Goal: Feedback & Contribution: Contribute content

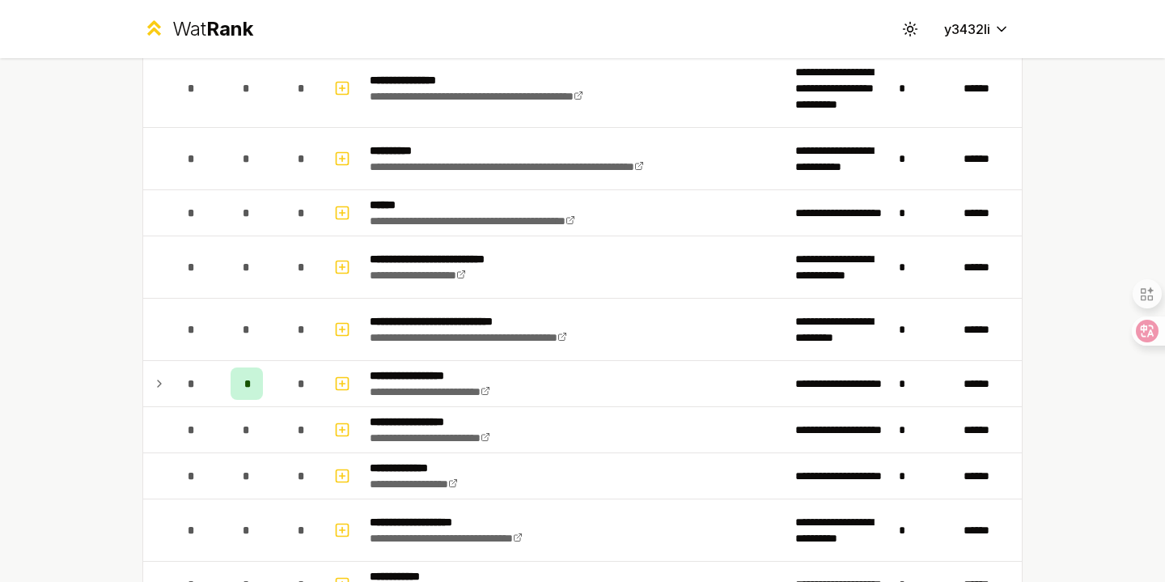
scroll to position [1265, 0]
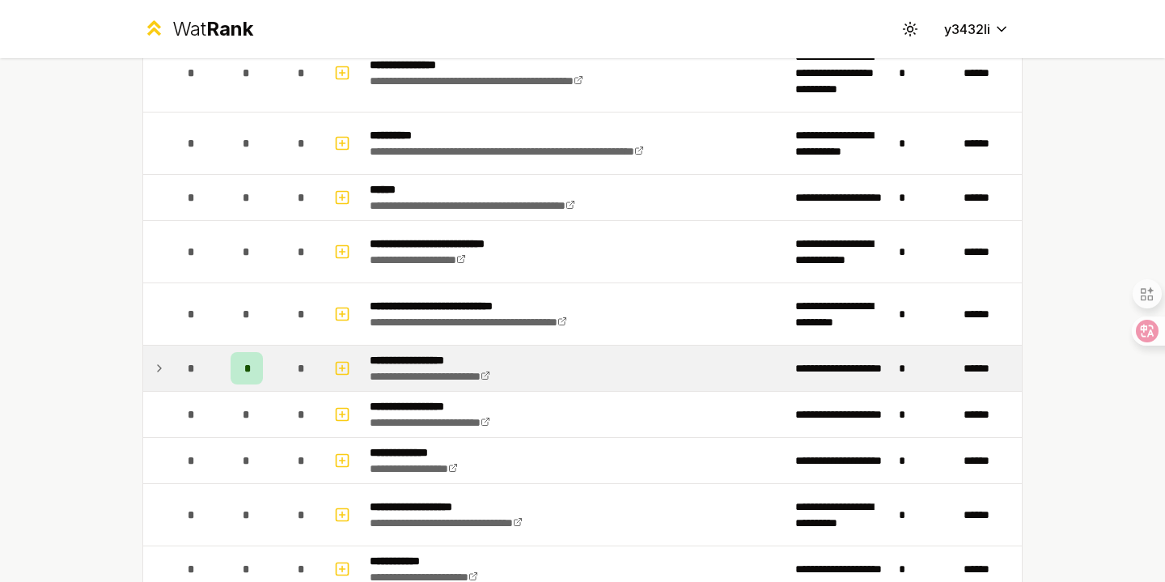
click at [153, 371] on icon at bounding box center [159, 367] width 13 height 19
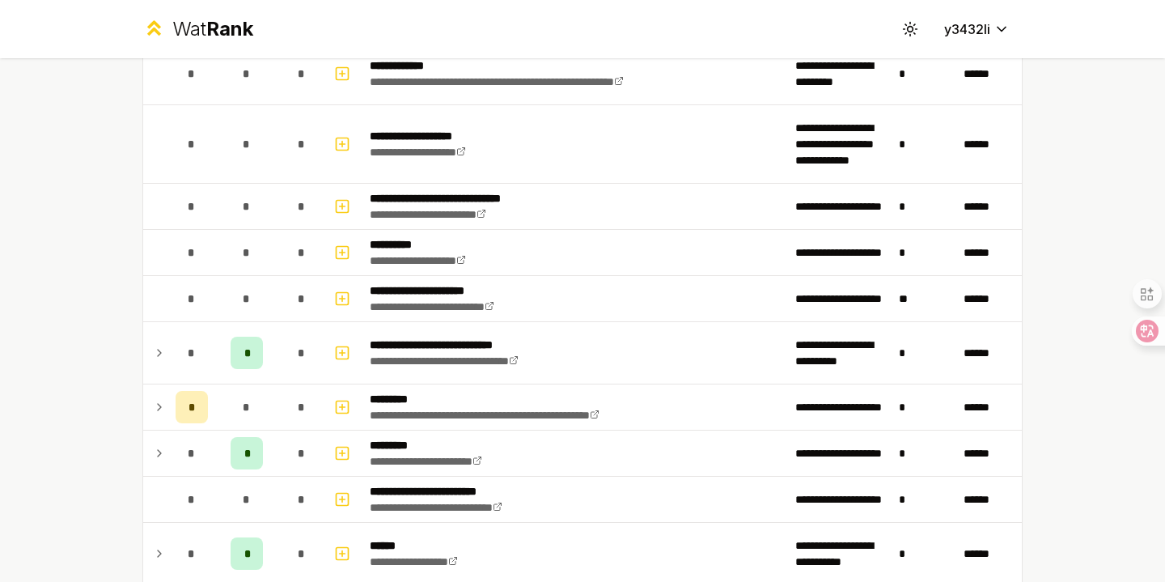
scroll to position [2389, 0]
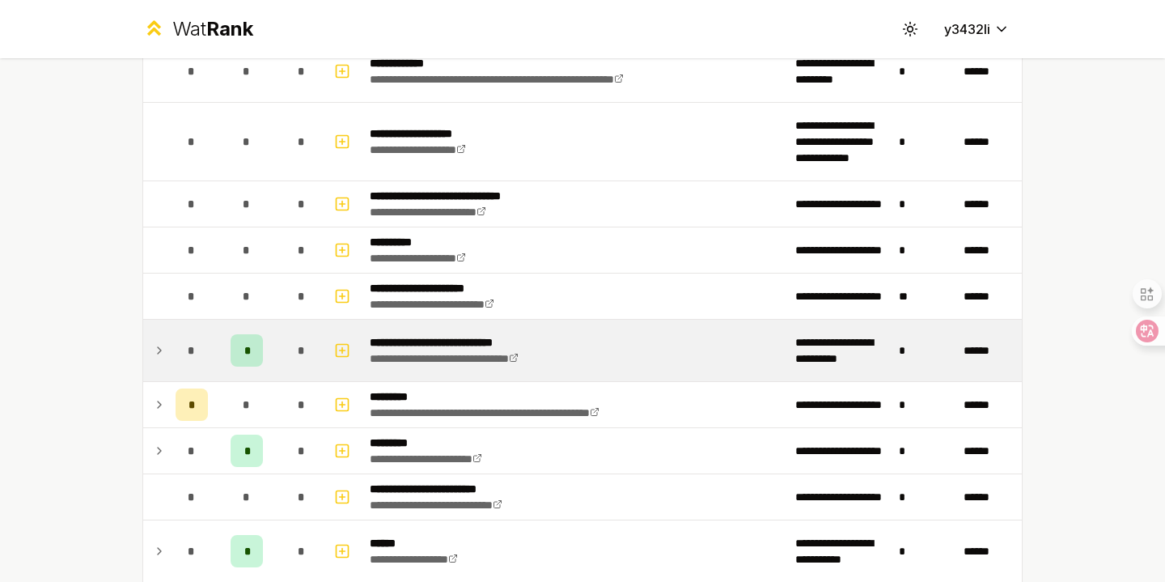
click at [163, 347] on icon at bounding box center [159, 350] width 13 height 19
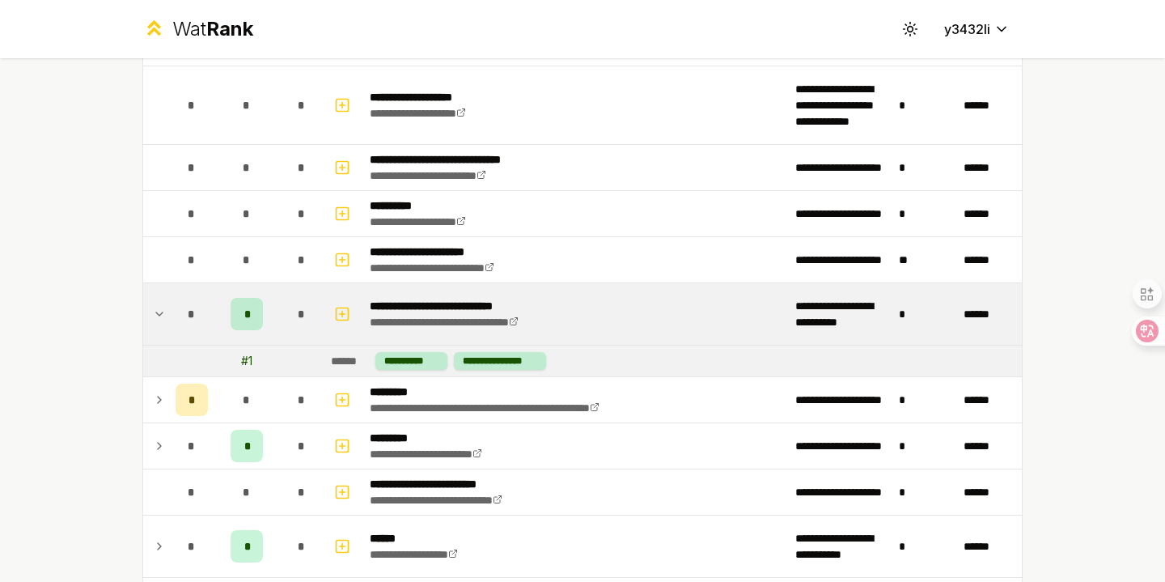
scroll to position [2434, 0]
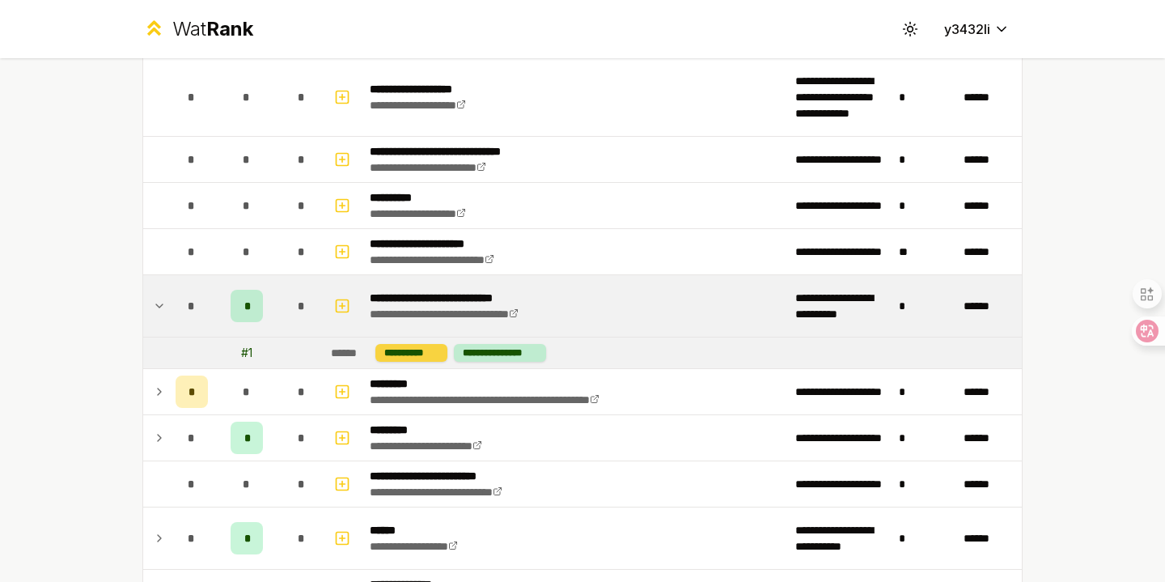
click at [436, 352] on div "**********" at bounding box center [411, 353] width 72 height 18
click at [479, 352] on div "**********" at bounding box center [500, 353] width 92 height 18
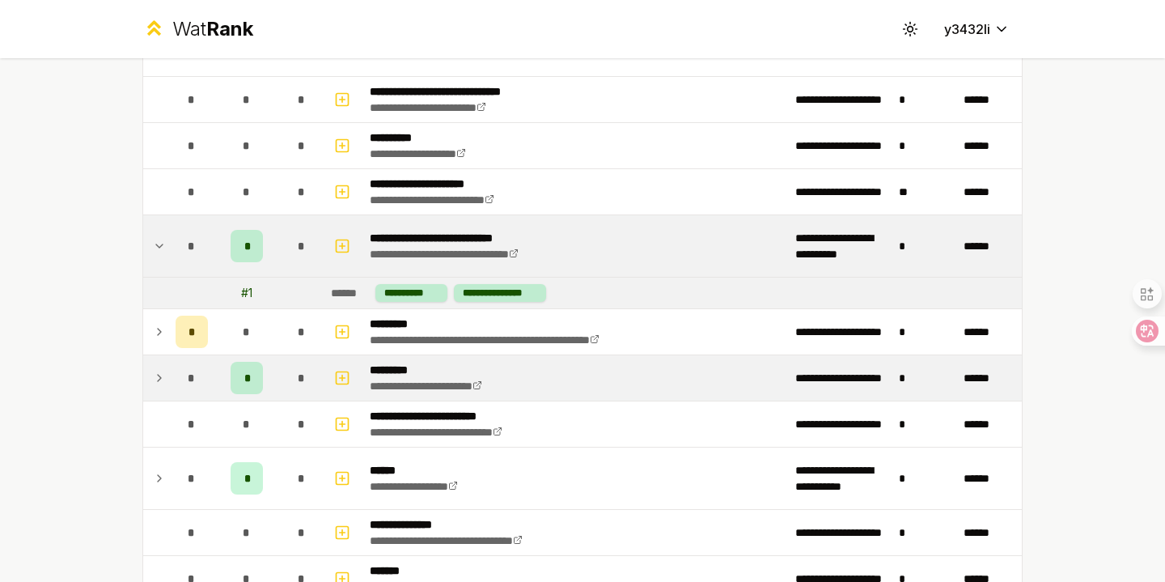
click at [149, 378] on td at bounding box center [156, 377] width 26 height 45
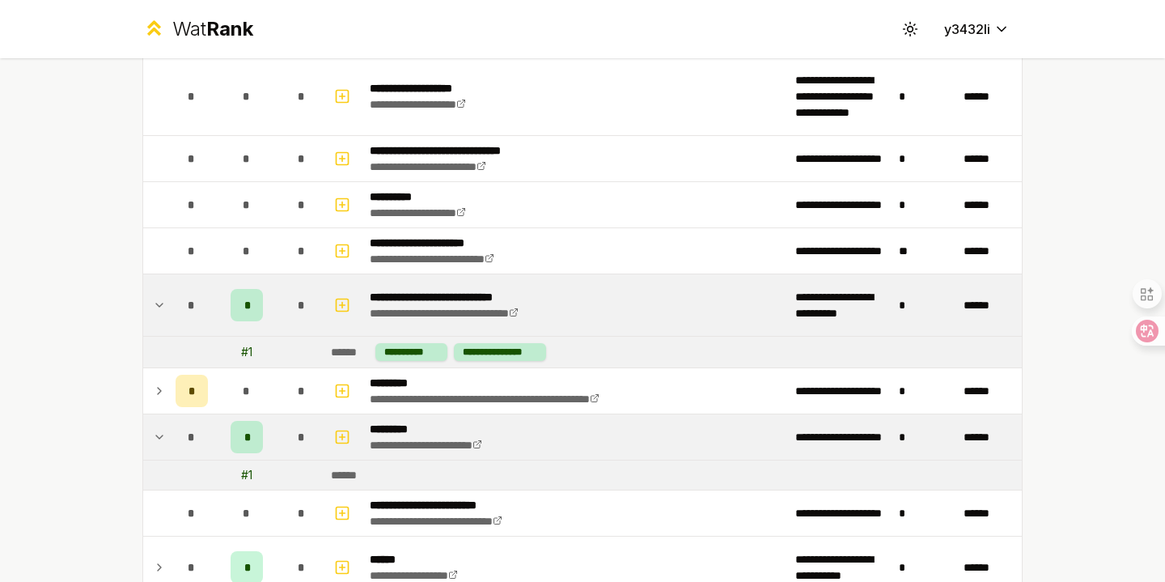
scroll to position [2425, 0]
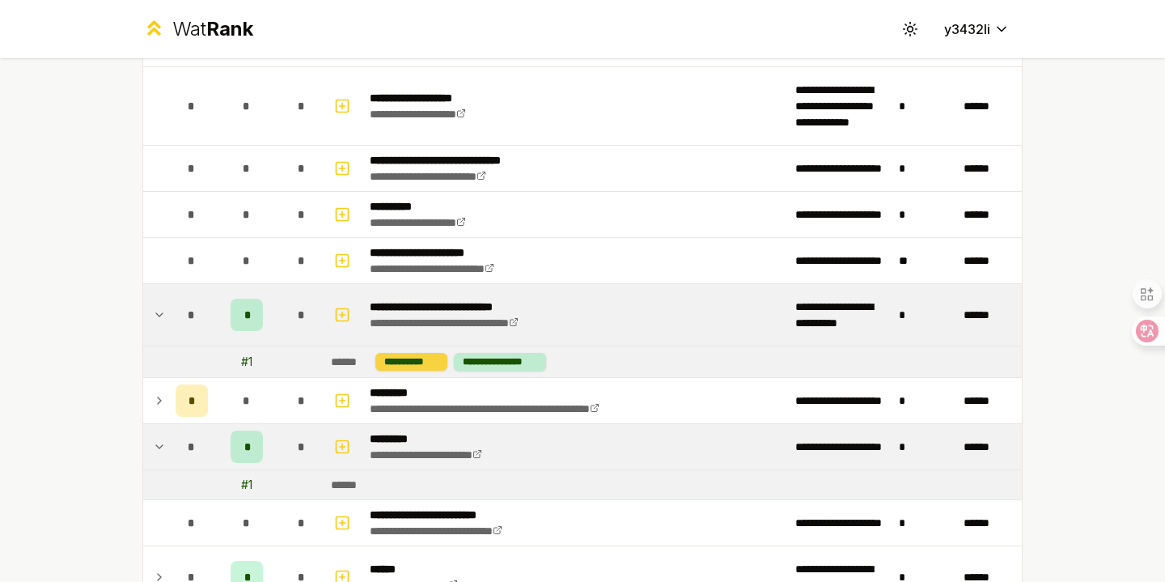
click at [407, 364] on div "**********" at bounding box center [411, 362] width 72 height 18
click at [493, 362] on div "**********" at bounding box center [500, 362] width 92 height 18
click at [421, 360] on div "**********" at bounding box center [411, 362] width 72 height 18
click at [247, 315] on span "*" at bounding box center [246, 315] width 5 height 16
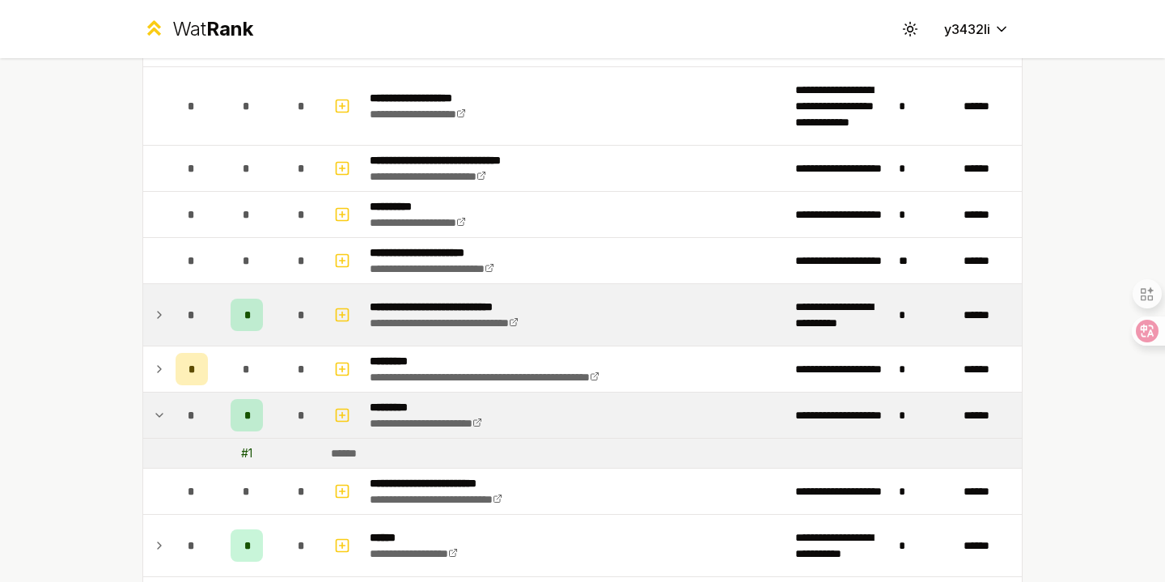
click at [257, 315] on div "*" at bounding box center [247, 315] width 32 height 32
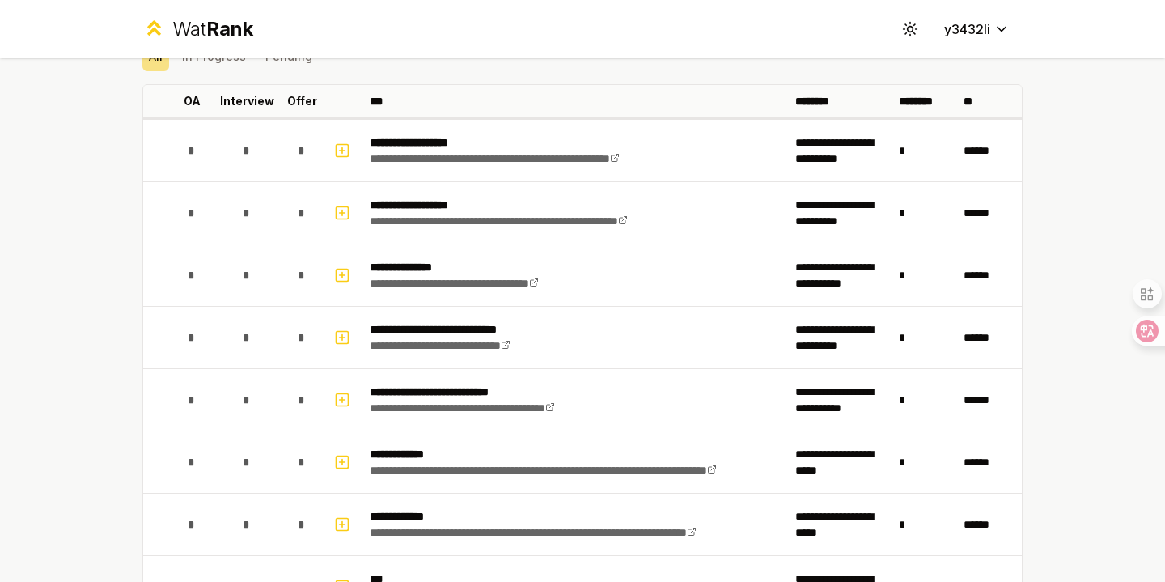
scroll to position [0, 0]
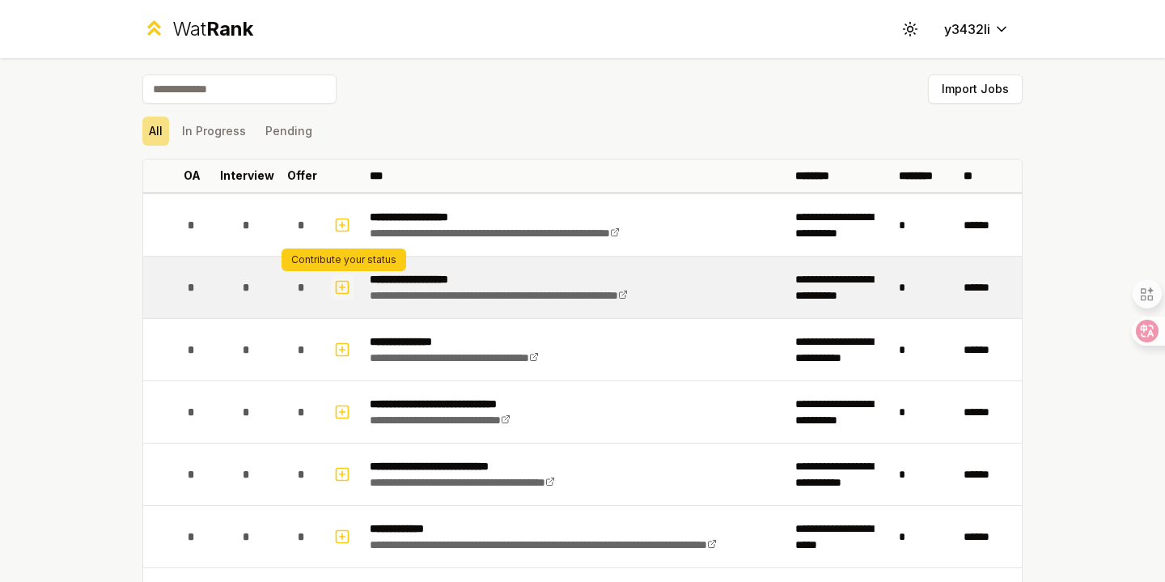
click at [343, 290] on icon "button" at bounding box center [342, 286] width 16 height 19
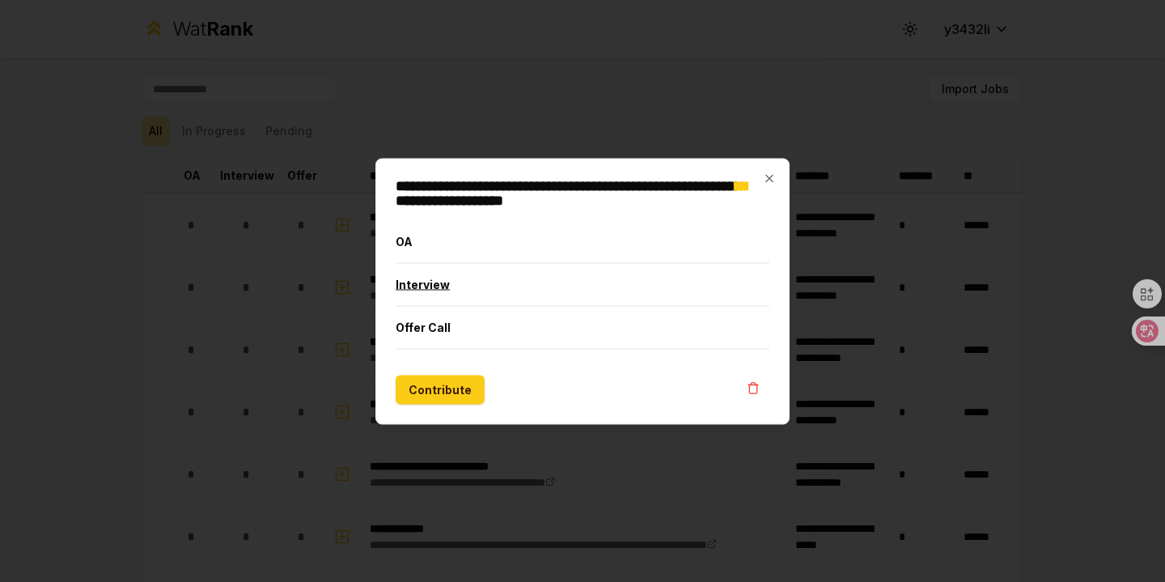
click at [426, 286] on button "Interview" at bounding box center [583, 284] width 374 height 42
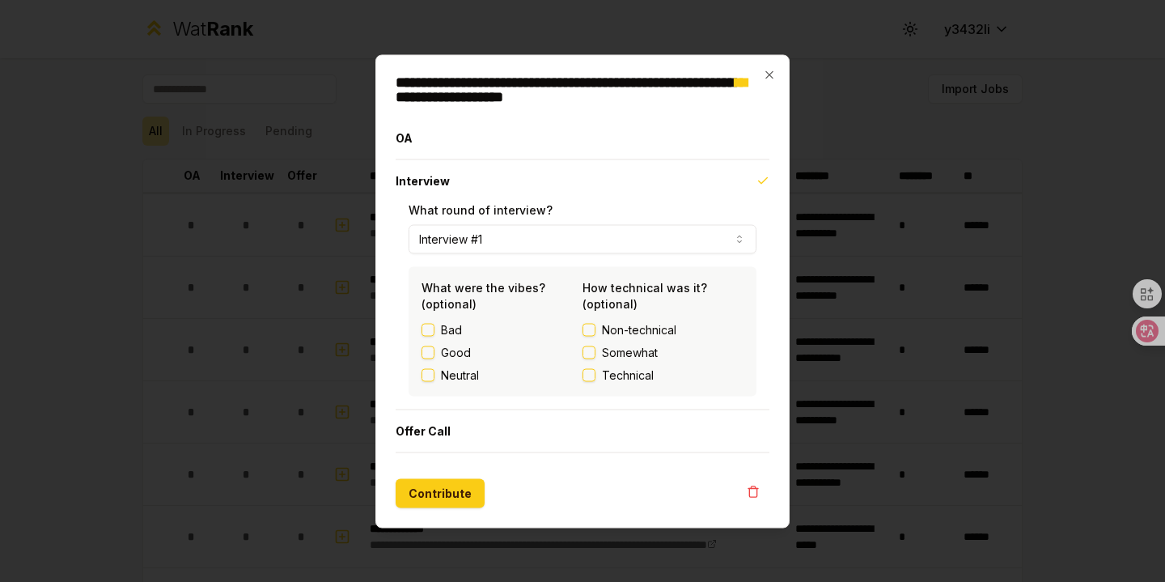
click at [469, 353] on label "Good" at bounding box center [456, 352] width 30 height 16
click at [434, 353] on button "Good" at bounding box center [427, 351] width 13 height 13
click at [595, 331] on button "Non-technical" at bounding box center [588, 329] width 13 height 13
click at [464, 484] on button "Contribute" at bounding box center [440, 492] width 89 height 29
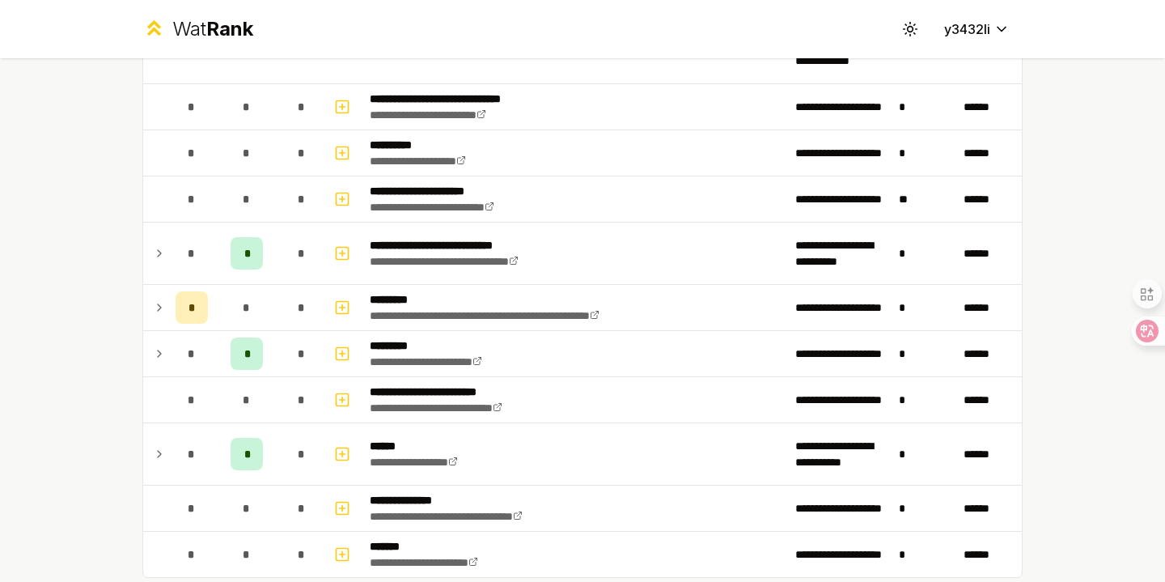
scroll to position [2459, 0]
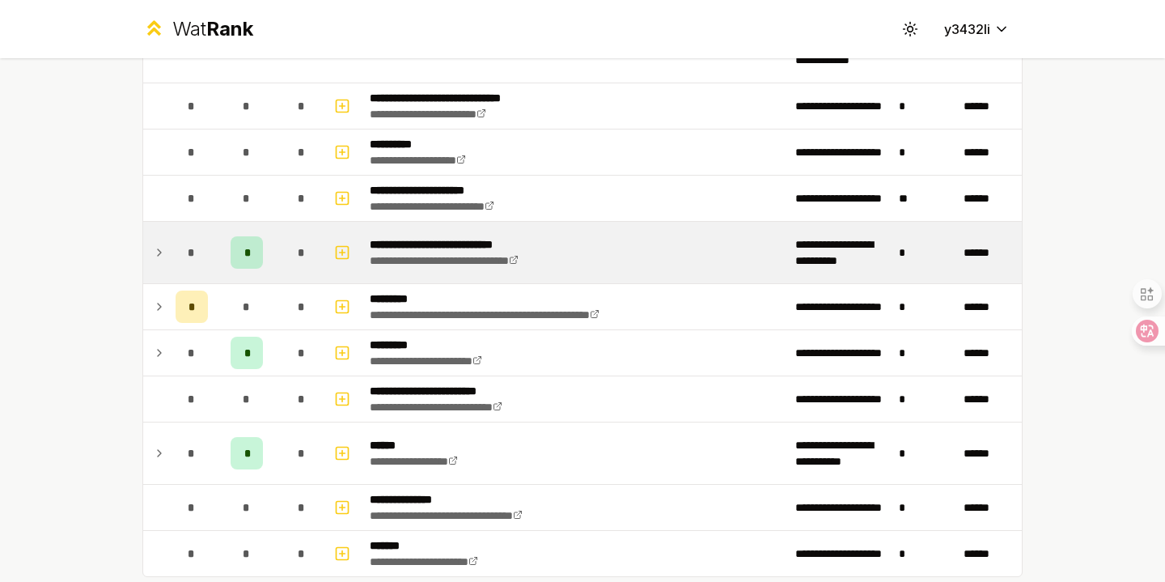
click at [158, 252] on icon at bounding box center [159, 252] width 13 height 19
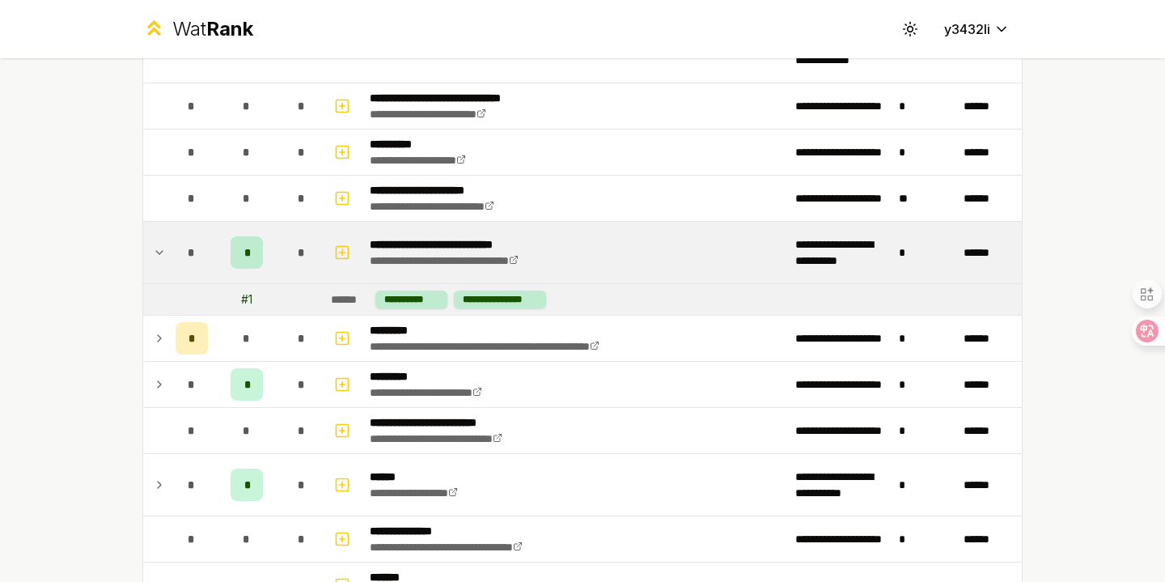
click at [252, 256] on div "*" at bounding box center [247, 252] width 32 height 32
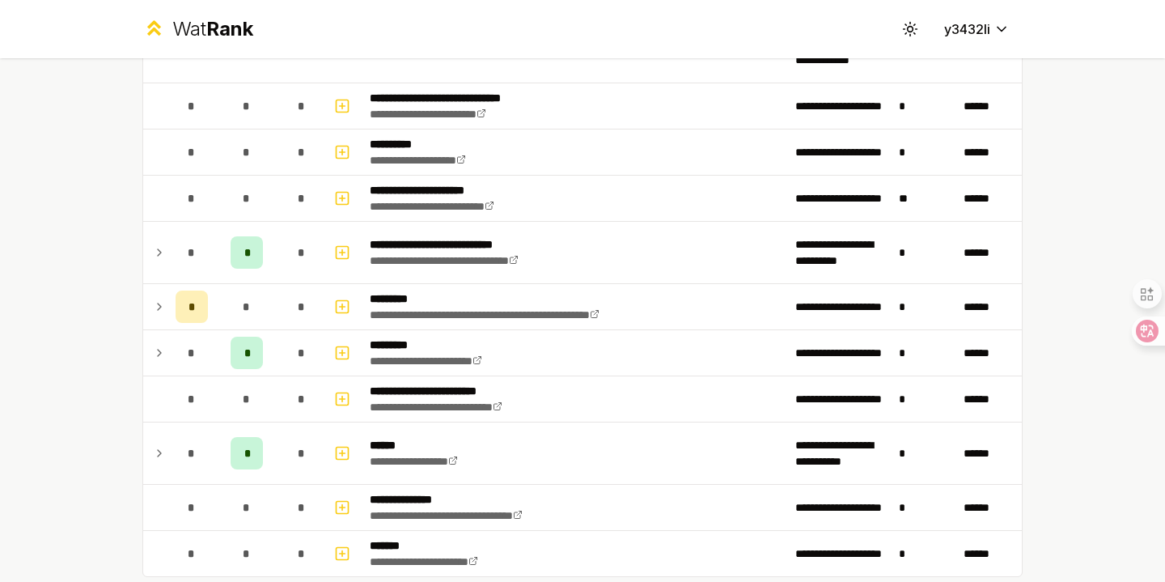
click at [163, 254] on icon at bounding box center [159, 252] width 13 height 19
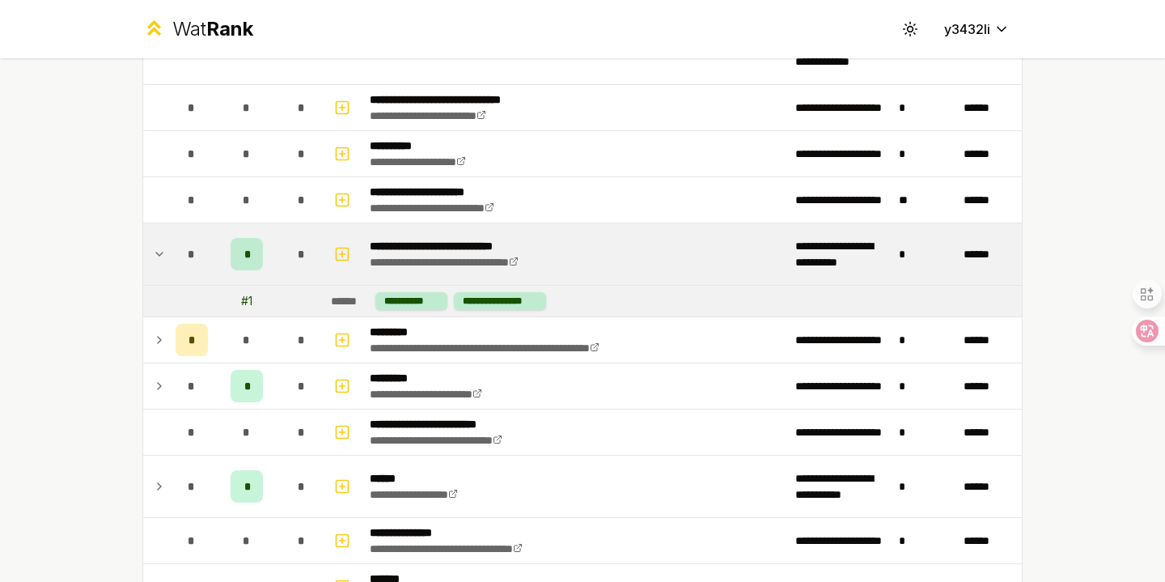
scroll to position [2546, 0]
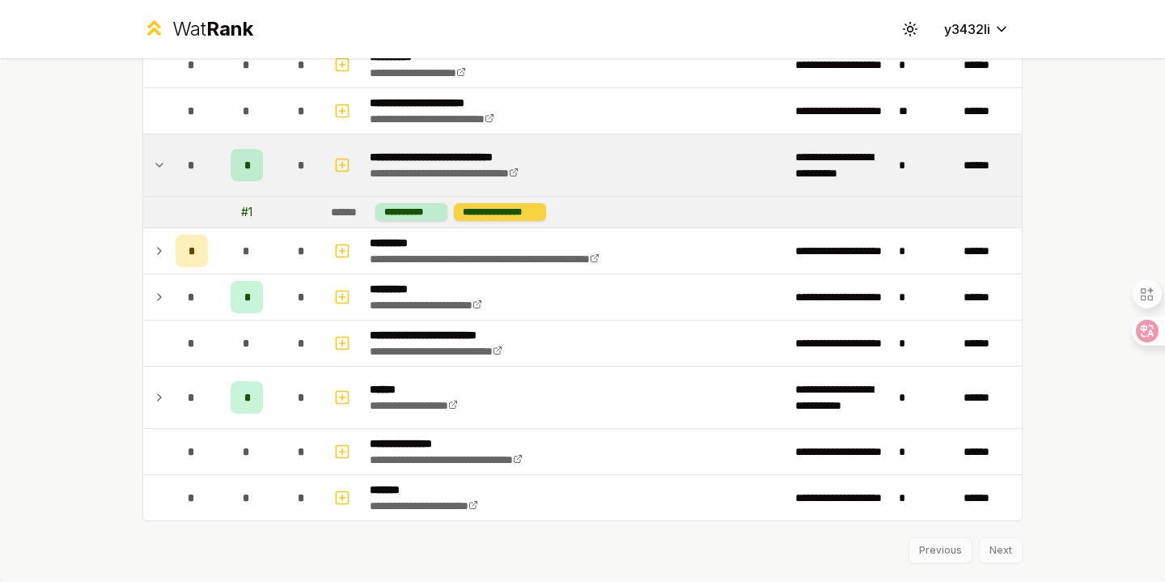
click at [474, 214] on div "**********" at bounding box center [500, 212] width 92 height 18
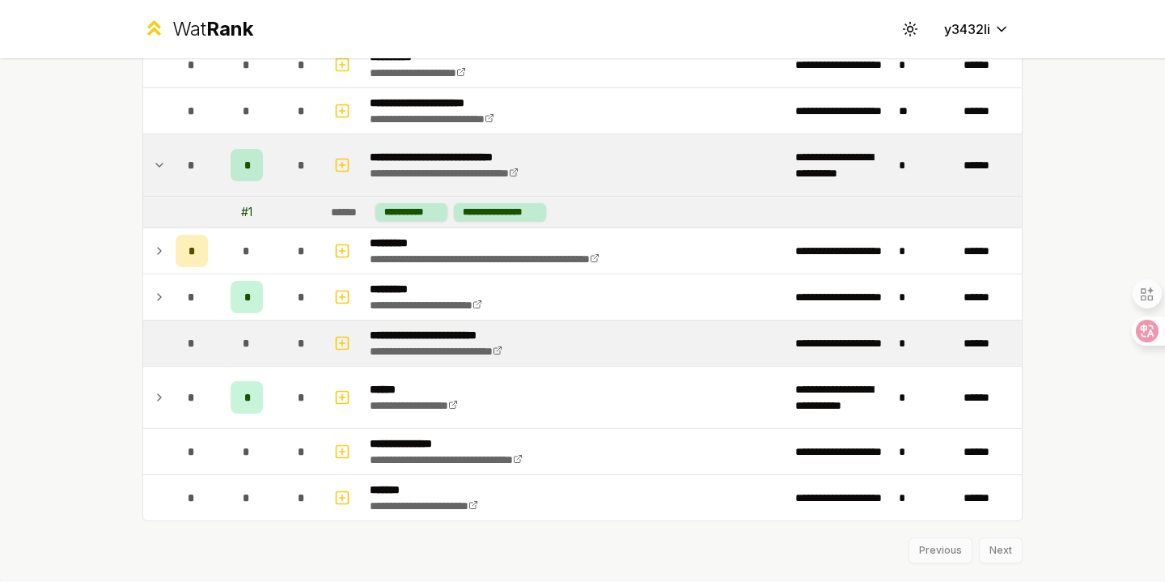
scroll to position [2586, 0]
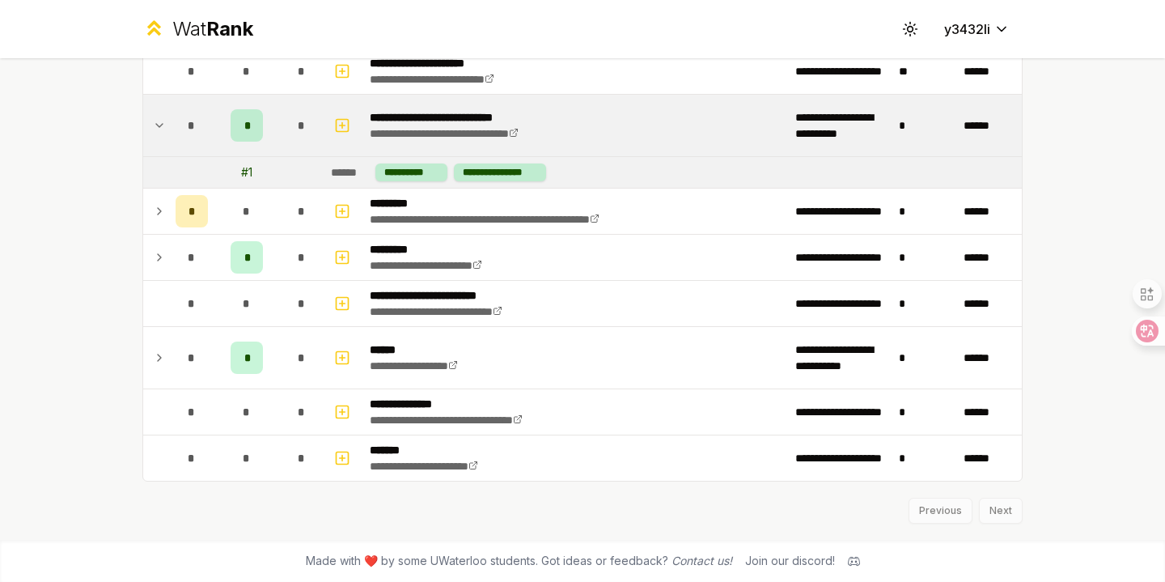
click at [1003, 507] on div "Previous Next" at bounding box center [582, 502] width 880 height 42
click at [993, 511] on div "Previous Next" at bounding box center [582, 502] width 880 height 42
click at [994, 511] on div "Previous Next" at bounding box center [582, 502] width 880 height 42
click at [1000, 511] on div "Previous Next" at bounding box center [582, 502] width 880 height 42
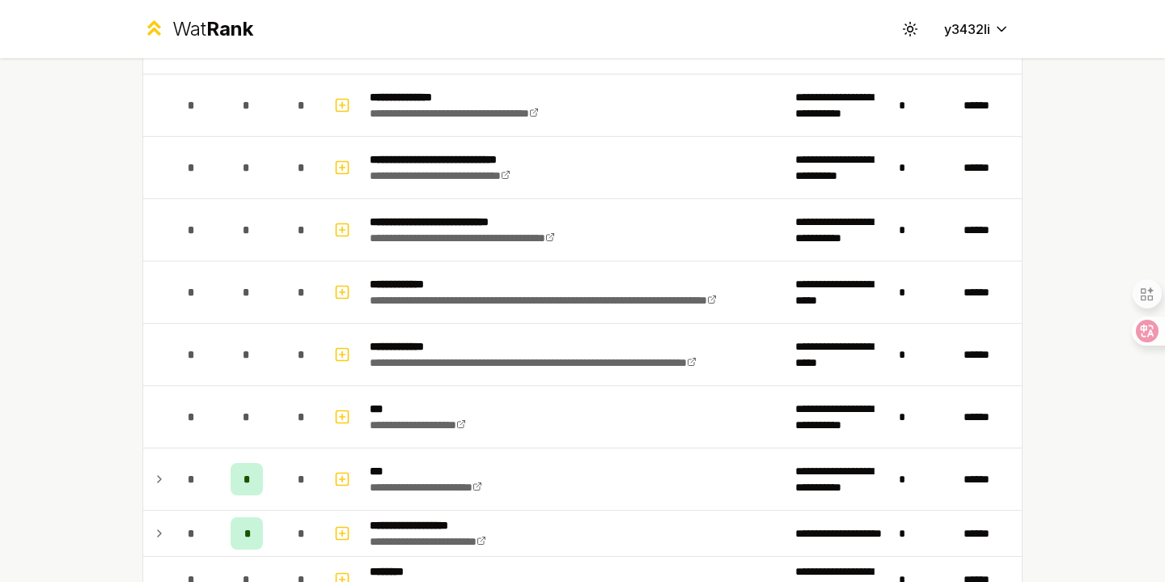
scroll to position [0, 0]
